Goal: Task Accomplishment & Management: Manage account settings

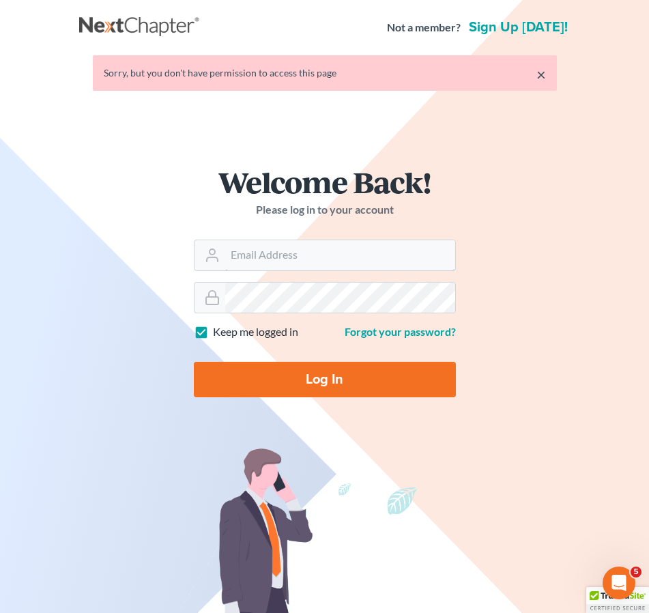
type input "alan@bulielaw.com"
click at [329, 375] on input "Log In" at bounding box center [325, 379] width 262 height 35
type input "Thinking..."
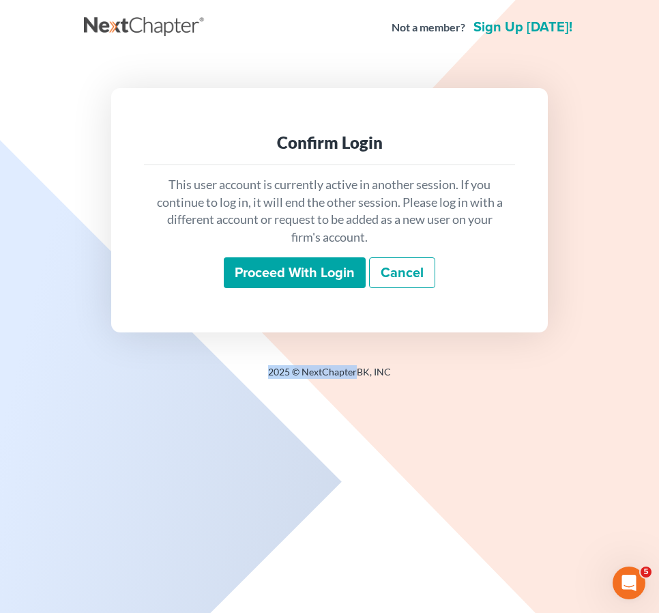
drag, startPoint x: 362, startPoint y: 421, endPoint x: 285, endPoint y: 351, distance: 103.9
click at [341, 409] on div "Not a member? Sign up [DATE]! Confirm Login This user account is currently acti…" at bounding box center [329, 306] width 659 height 613
click at [298, 277] on input "Proceed with login" at bounding box center [295, 272] width 142 height 31
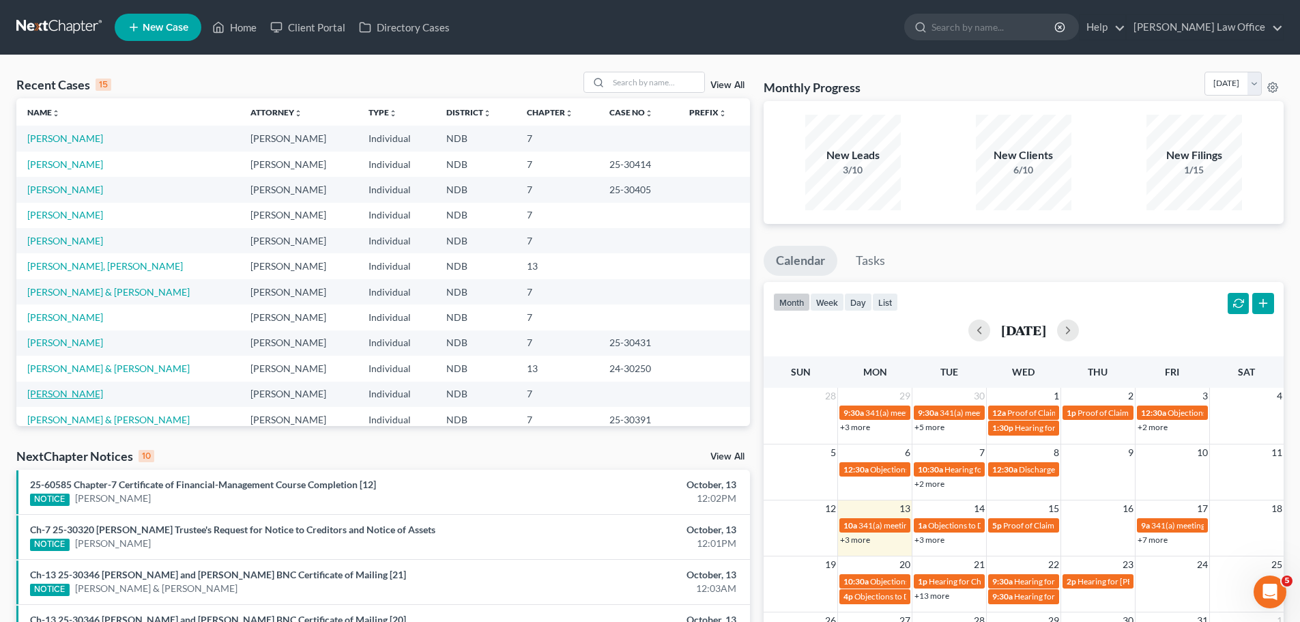
click at [40, 399] on link "[PERSON_NAME]" at bounding box center [65, 394] width 76 height 12
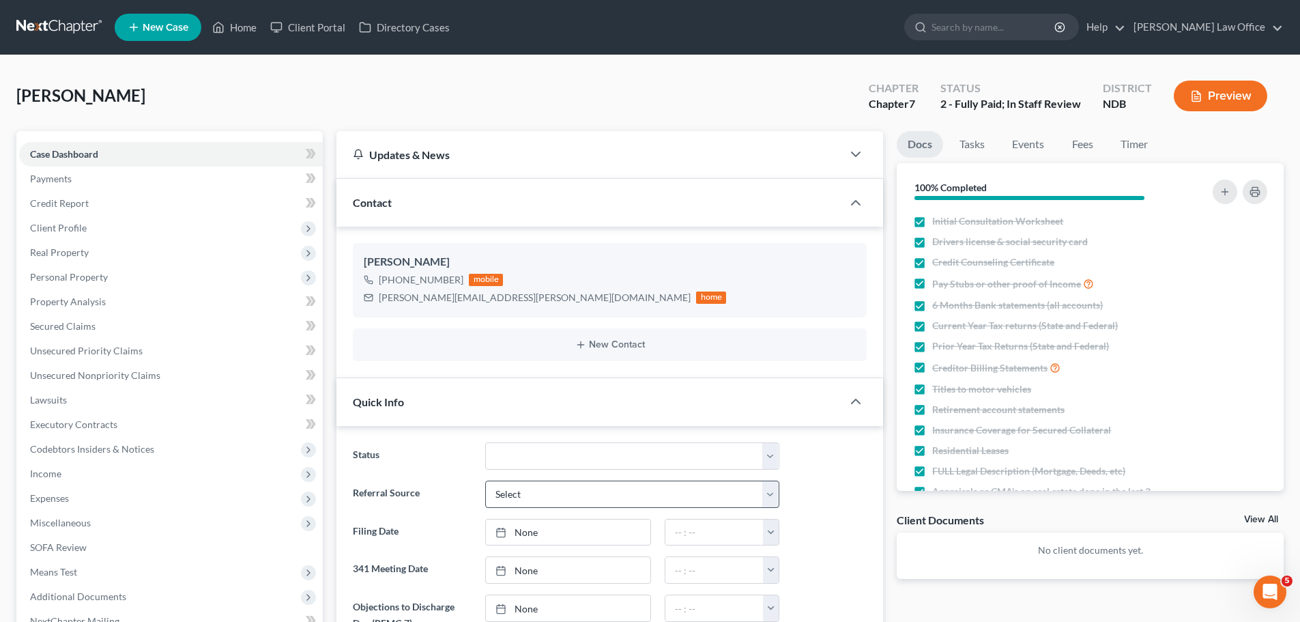
scroll to position [82, 0]
click at [659, 143] on link "Timer" at bounding box center [1134, 144] width 49 height 27
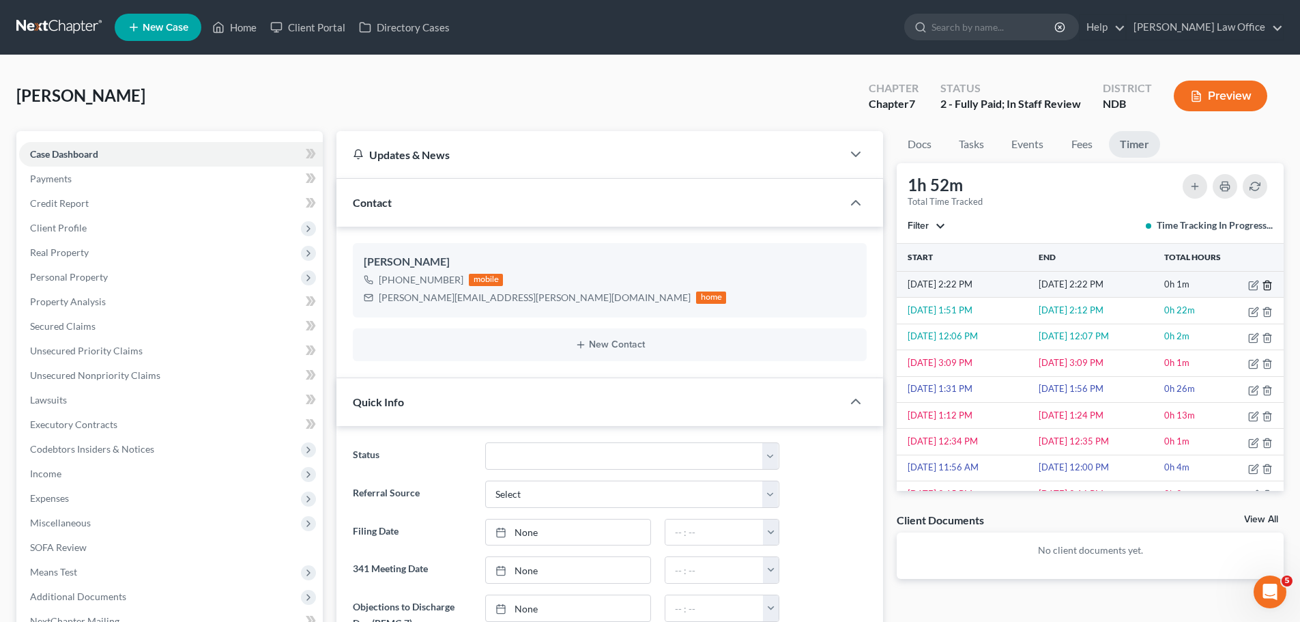
click at [659, 285] on line "button" at bounding box center [1267, 286] width 0 height 3
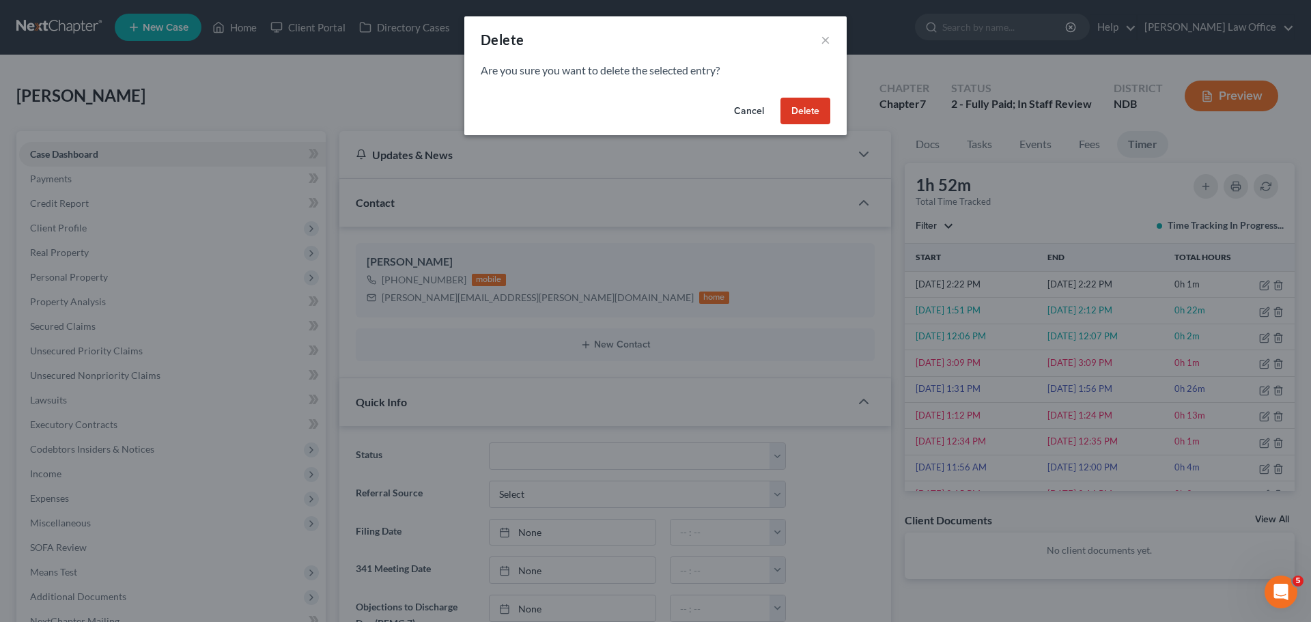
click at [659, 109] on button "Delete" at bounding box center [805, 111] width 50 height 27
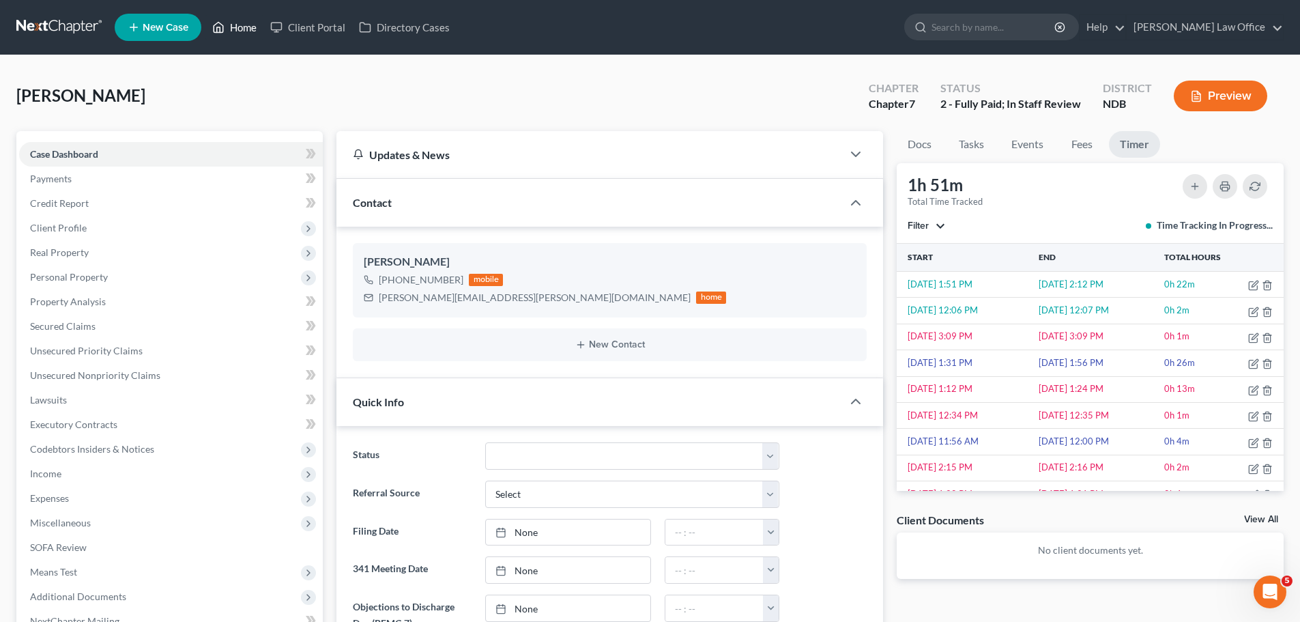
click at [223, 22] on icon at bounding box center [218, 27] width 12 height 16
